Goal: Transaction & Acquisition: Purchase product/service

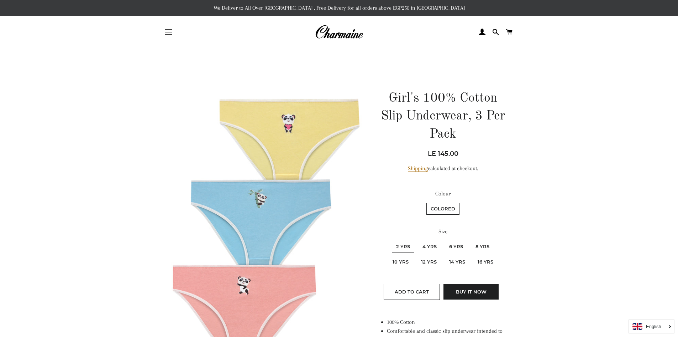
click at [173, 32] on button "Site navigation" at bounding box center [169, 32] width 18 height 18
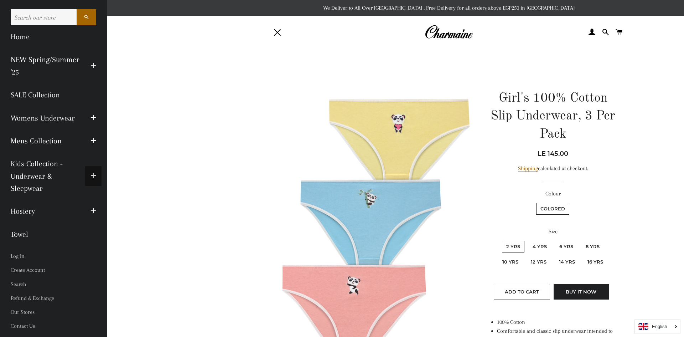
click at [90, 174] on button "Expand submenu Kids Collection - Underwear & Sleepwear Collapse submenu Kids Co…" at bounding box center [93, 176] width 16 height 20
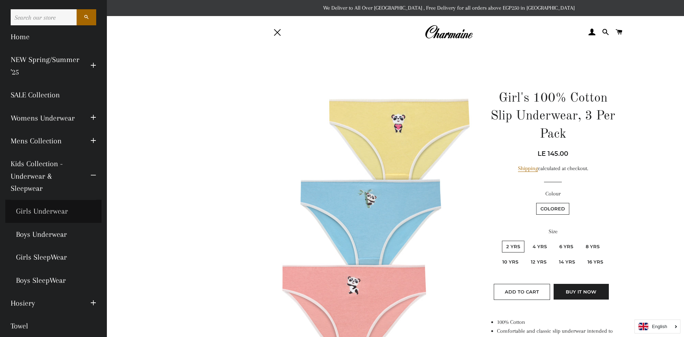
click at [50, 214] on link "Girls Underwear" at bounding box center [53, 210] width 96 height 23
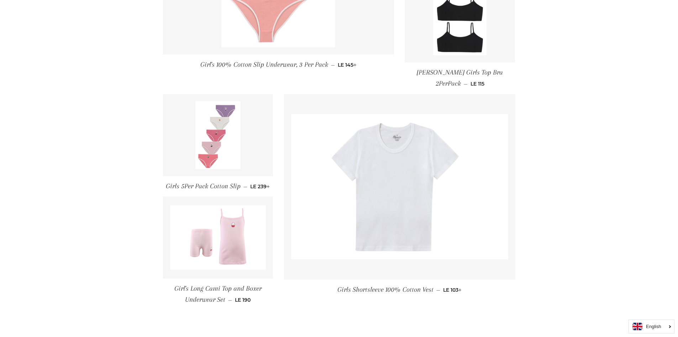
scroll to position [791, 0]
